Goal: Register for event/course

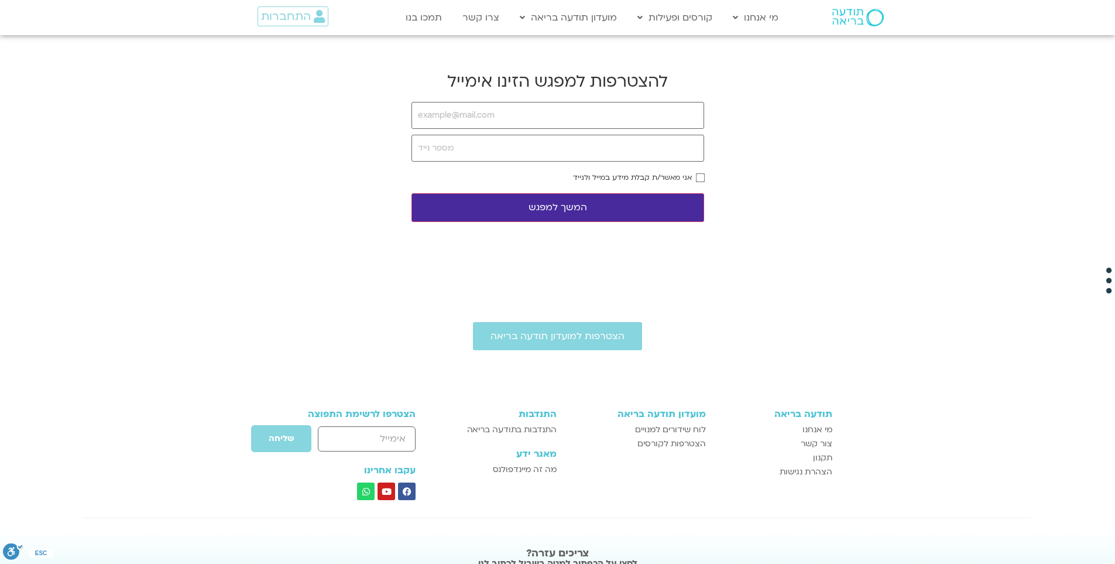
type input "[EMAIL_ADDRESS][DOMAIN_NAME]"
click at [481, 148] on input "tel" at bounding box center [558, 148] width 293 height 27
type input "0527656993"
click at [568, 203] on button "המשך למפגש" at bounding box center [558, 207] width 293 height 29
click at [558, 204] on button "המשך למפגש" at bounding box center [558, 207] width 293 height 29
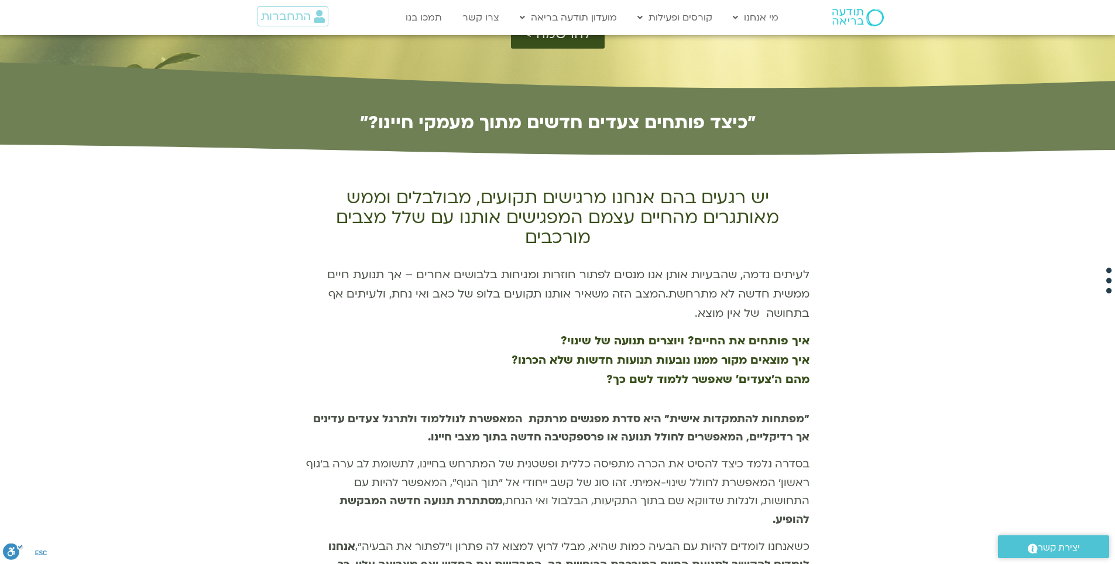
scroll to position [351, 0]
